Goal: Find specific page/section: Find specific page/section

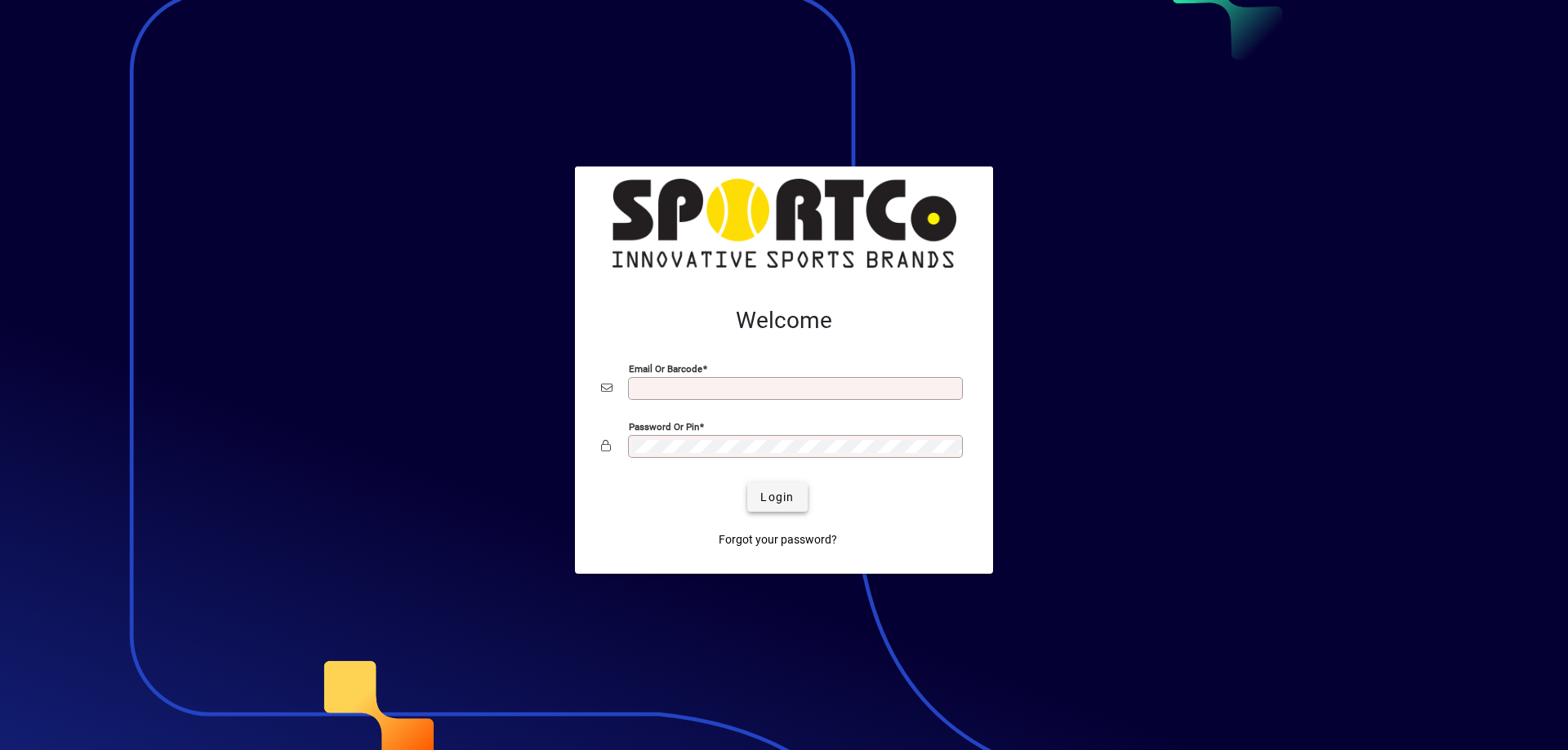
type input "**********"
click at [778, 501] on span "Login" at bounding box center [777, 497] width 33 height 17
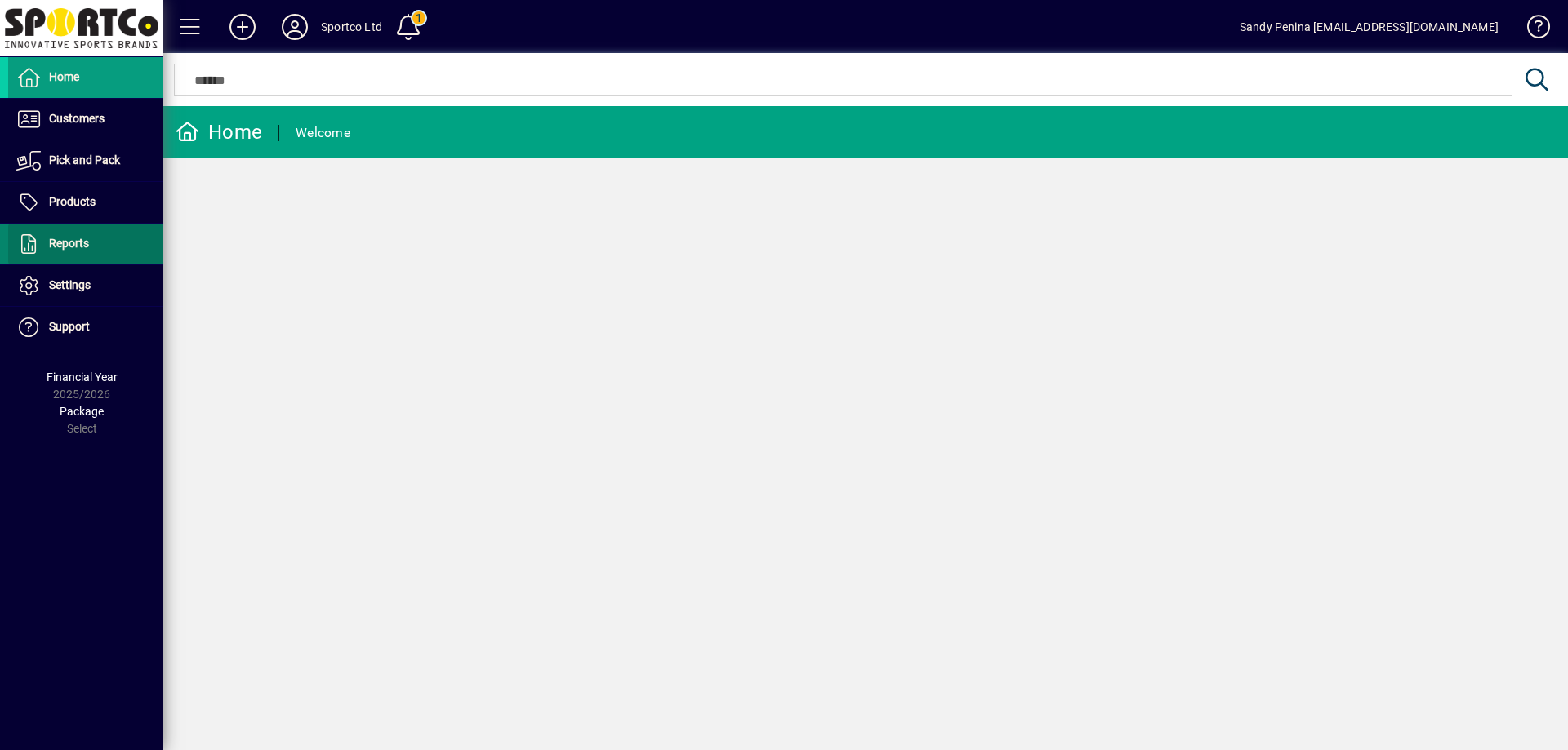
click at [69, 244] on span "Reports" at bounding box center [69, 242] width 40 height 13
